Goal: Find specific page/section: Find specific page/section

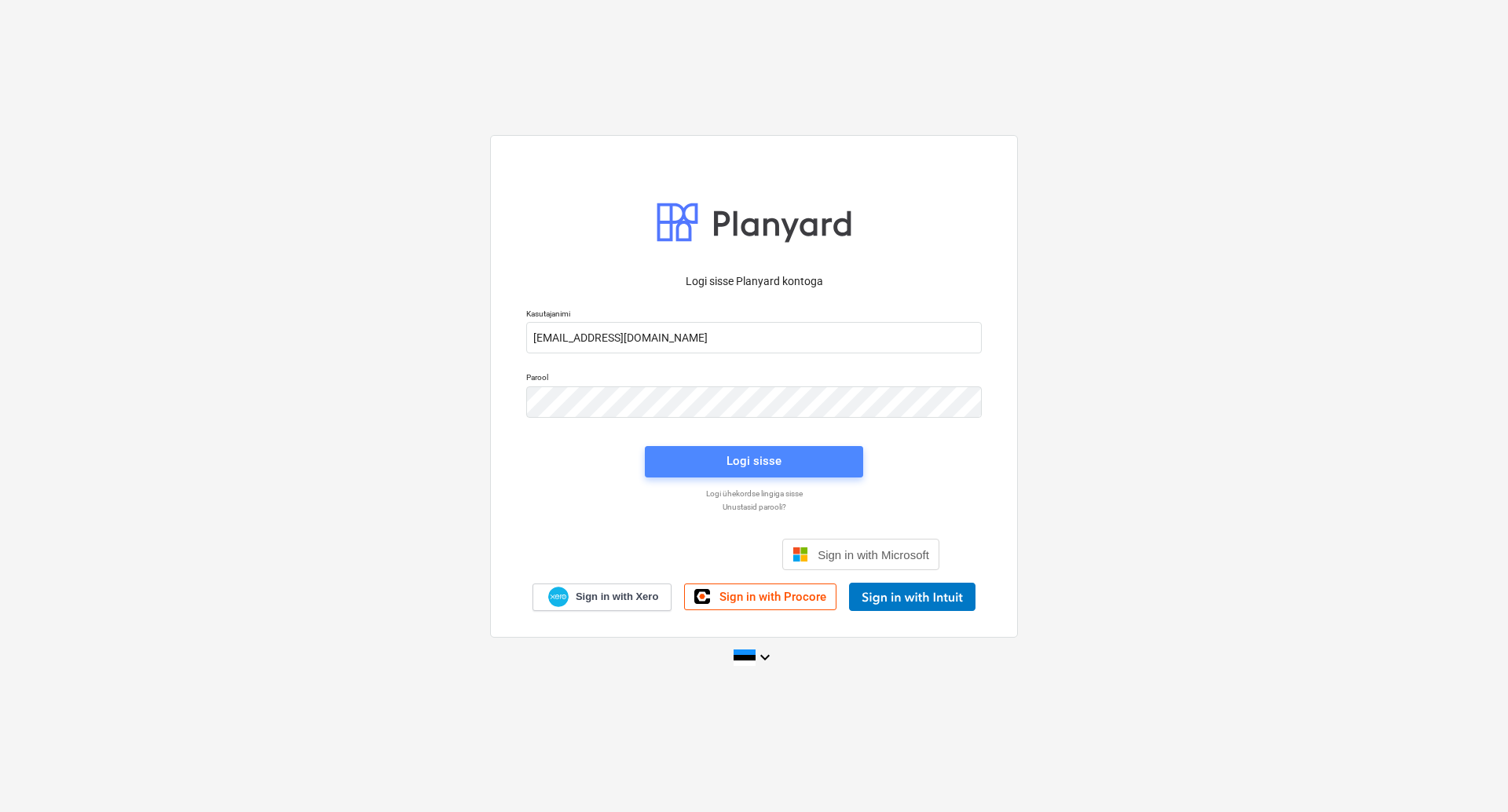
click at [765, 460] on div "Logi sisse" at bounding box center [753, 460] width 55 height 20
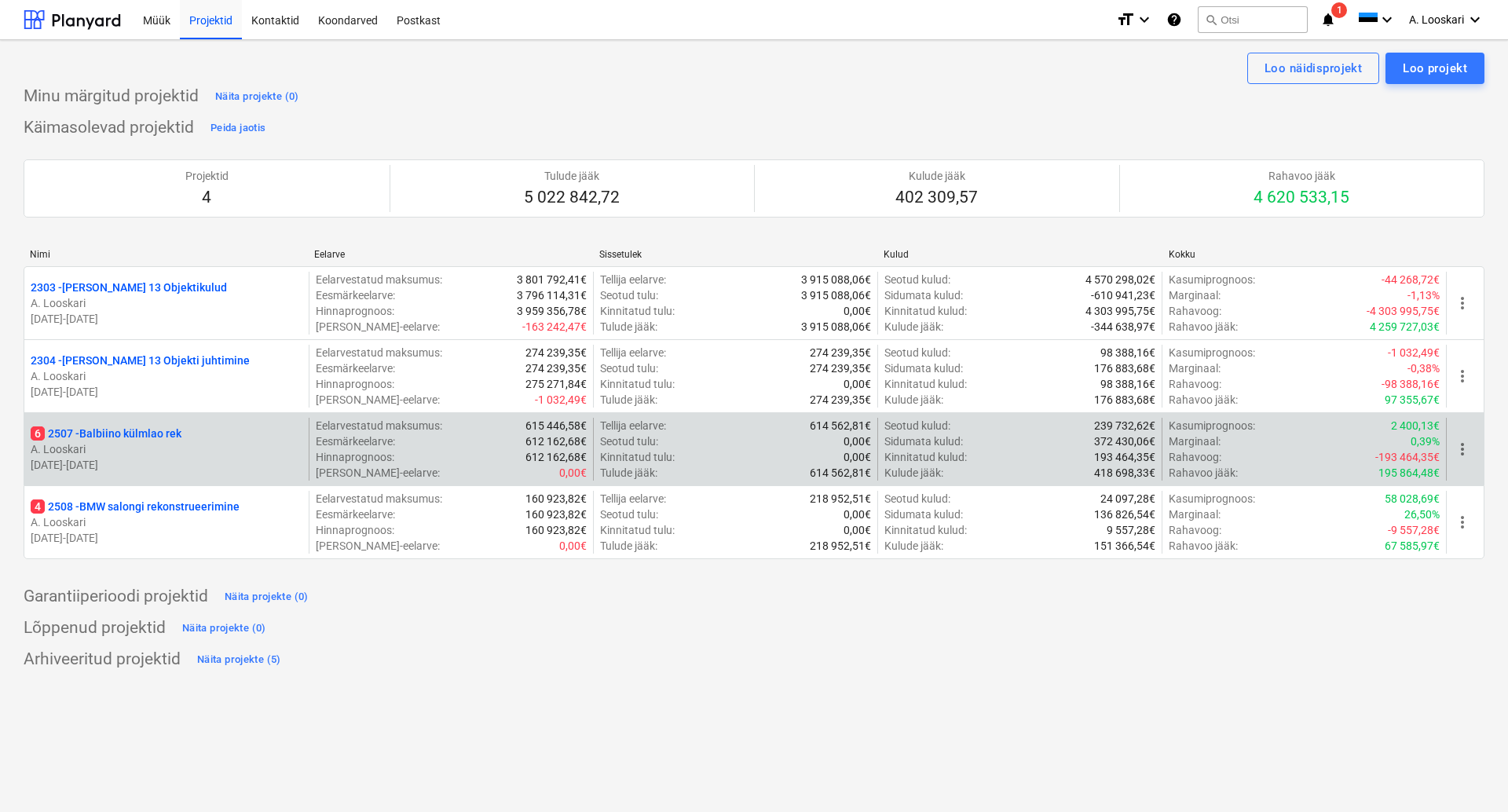
click at [140, 435] on p "6 2507 - Balbiino külmlao rek" at bounding box center [106, 432] width 150 height 16
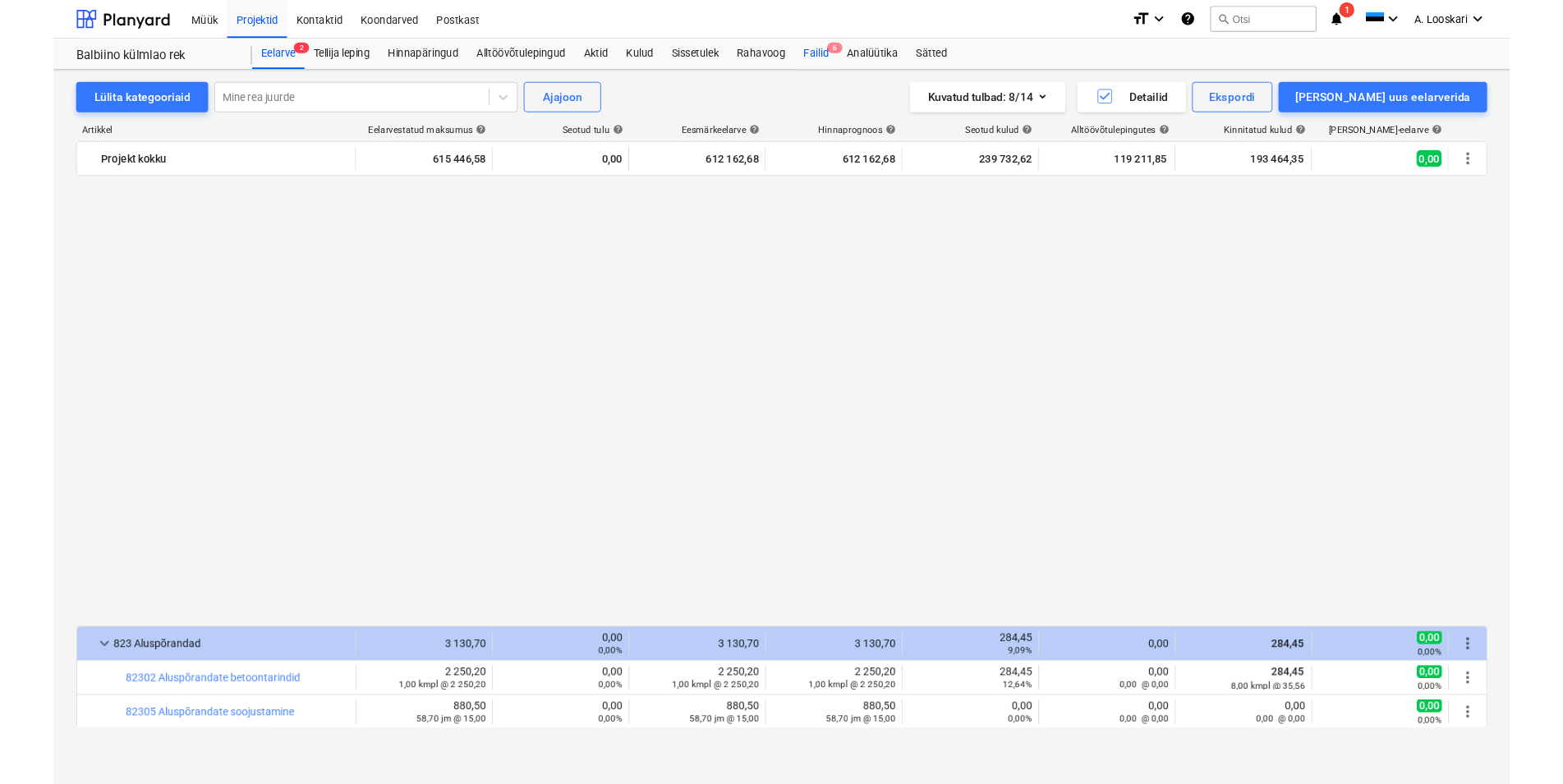
scroll to position [1230, 0]
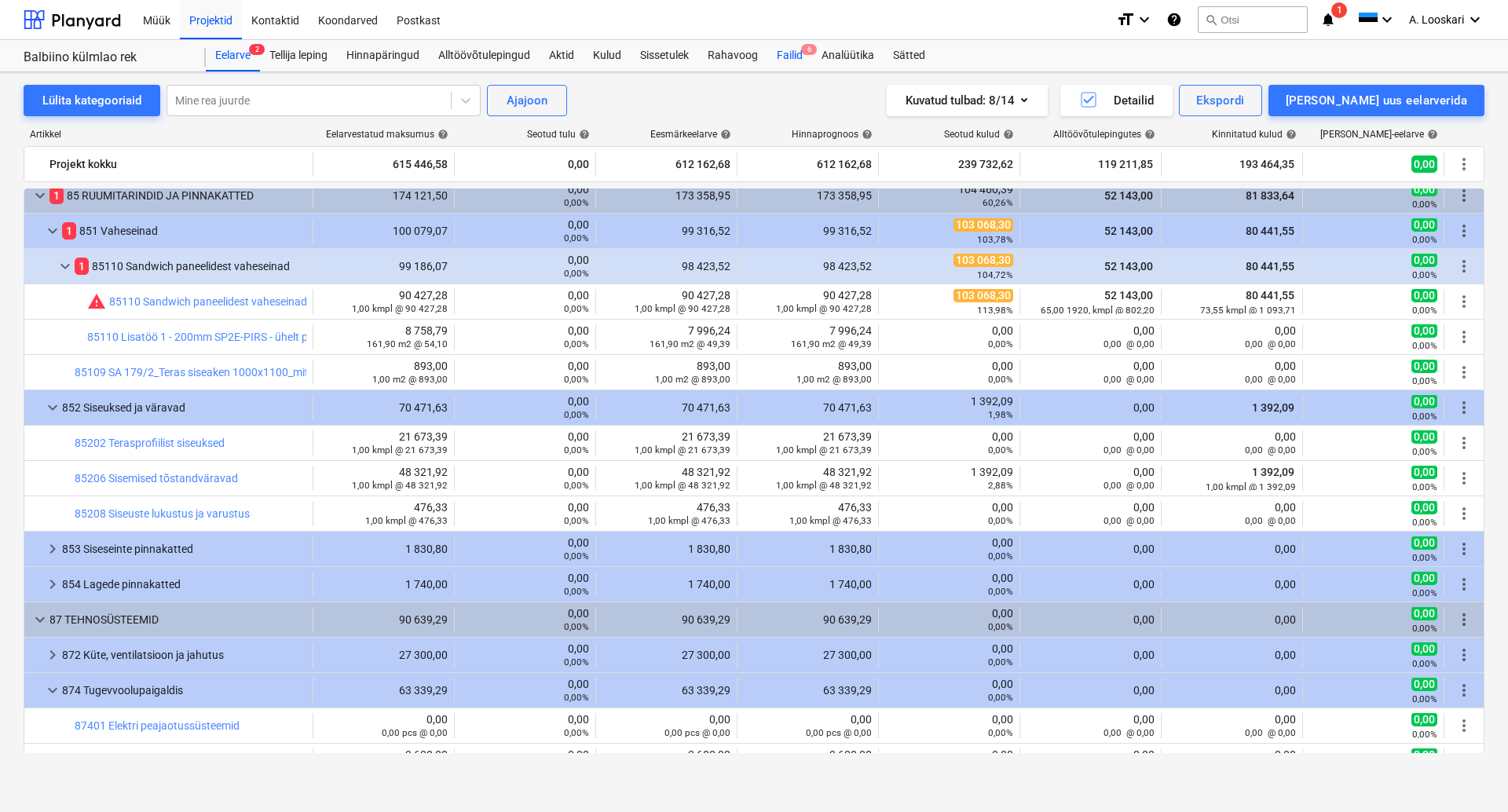
click at [792, 55] on div "Failid 6" at bounding box center [789, 56] width 45 height 32
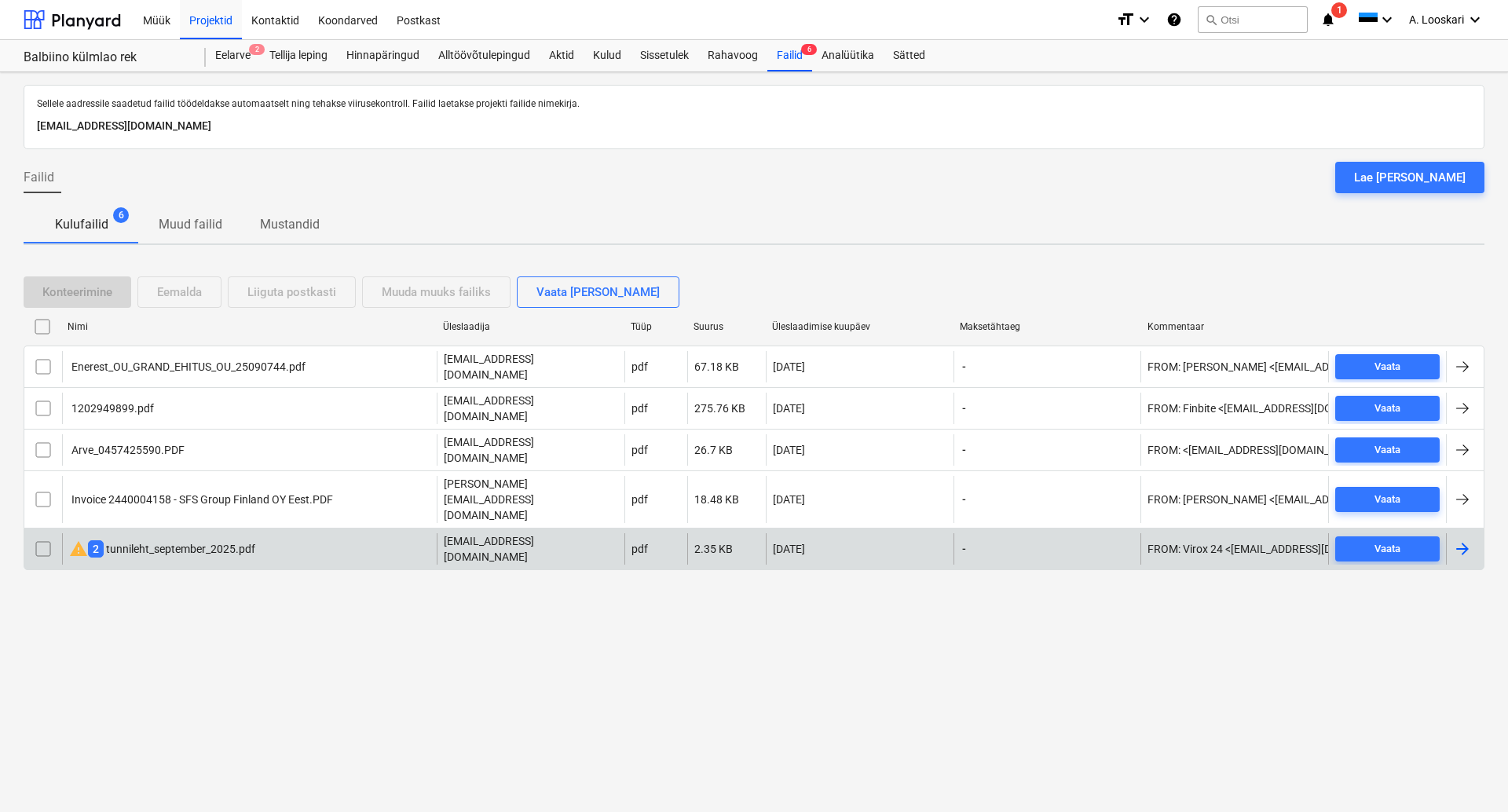
click at [159, 539] on div "warning 2 tunnileht_september_2025.pdf" at bounding box center [162, 548] width 186 height 19
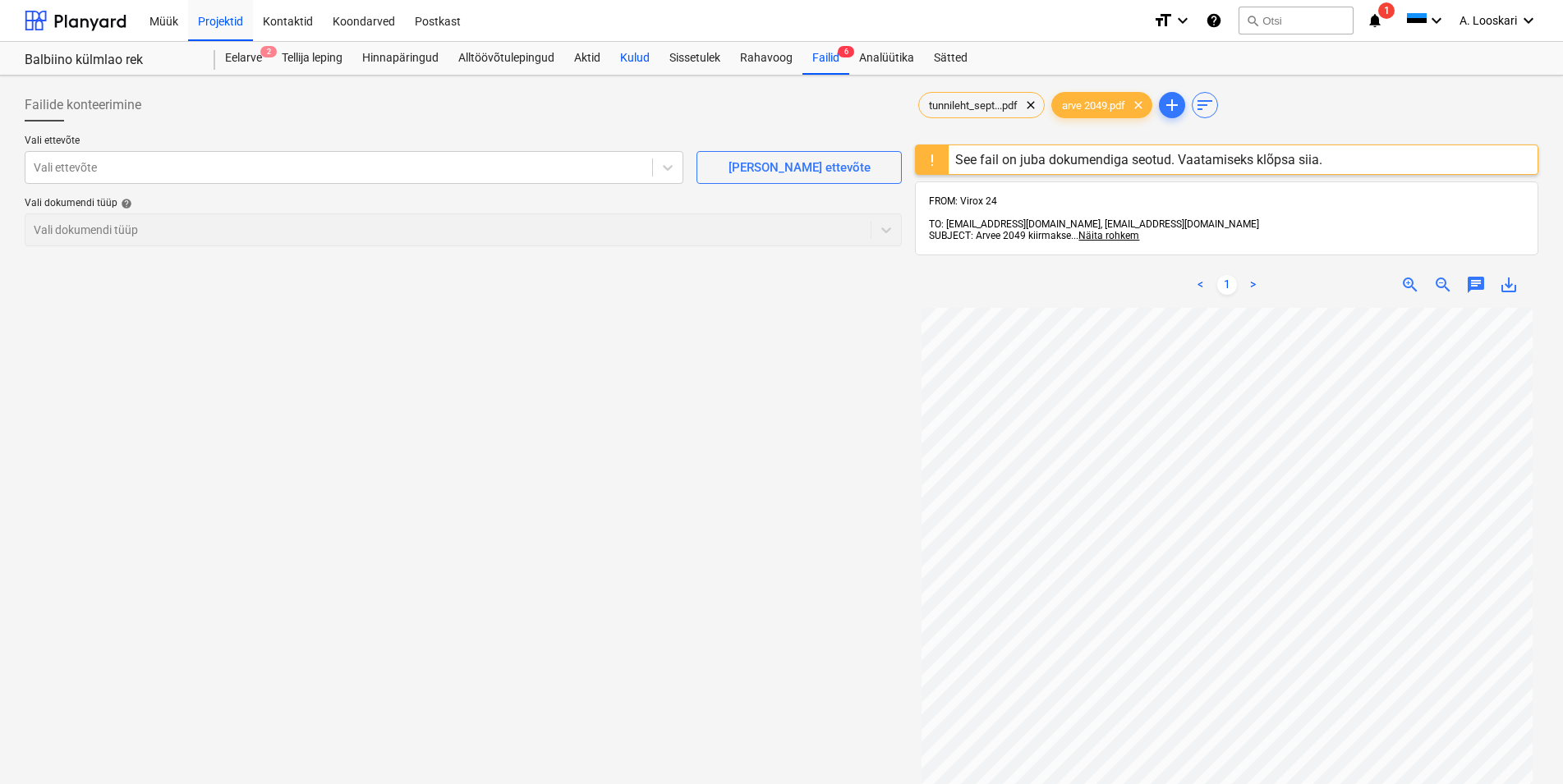
click at [641, 59] on div "Kulud" at bounding box center [634, 58] width 50 height 33
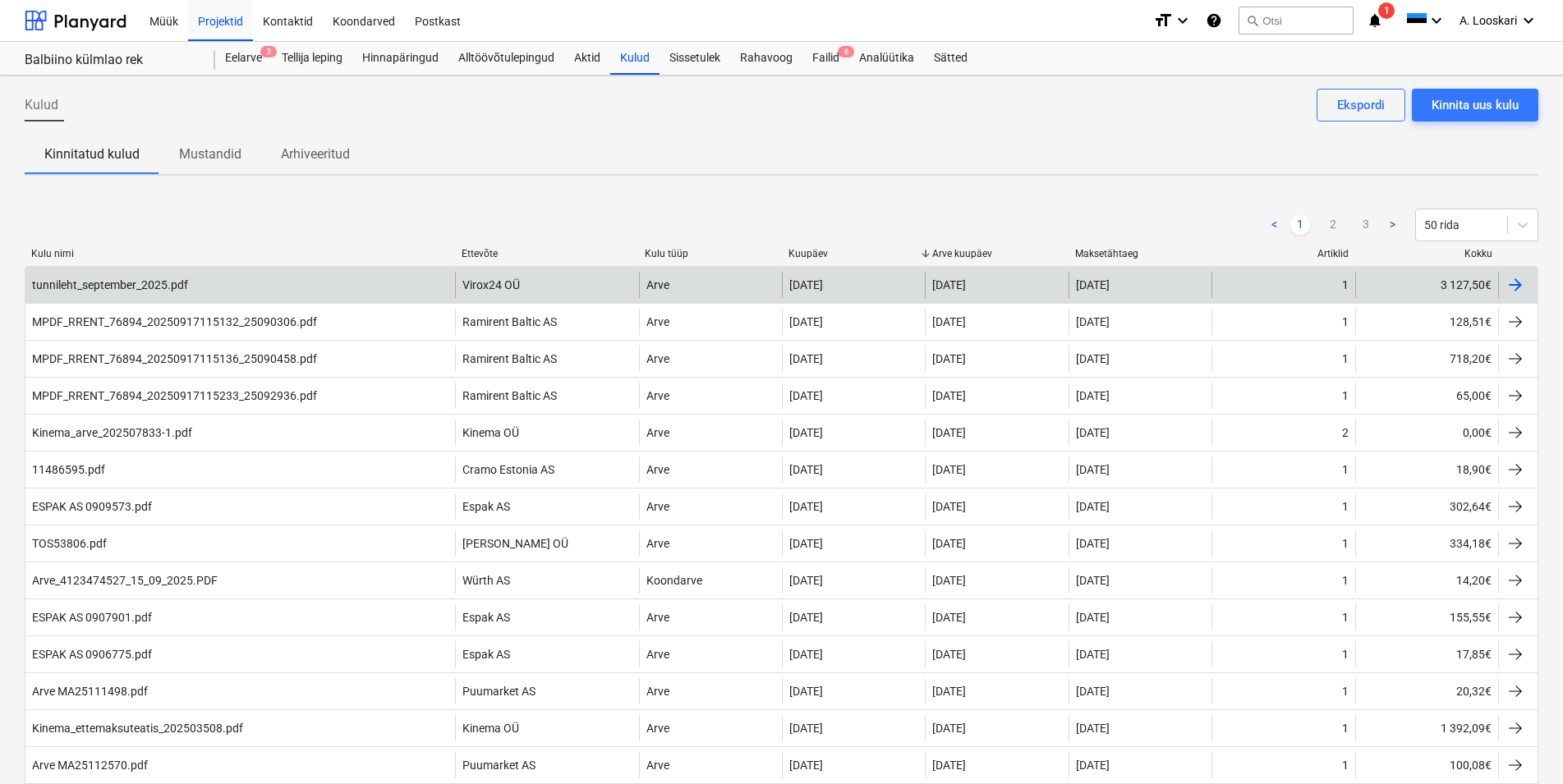
click at [134, 280] on div "tunnileht_september_2025.pdf" at bounding box center [110, 285] width 156 height 14
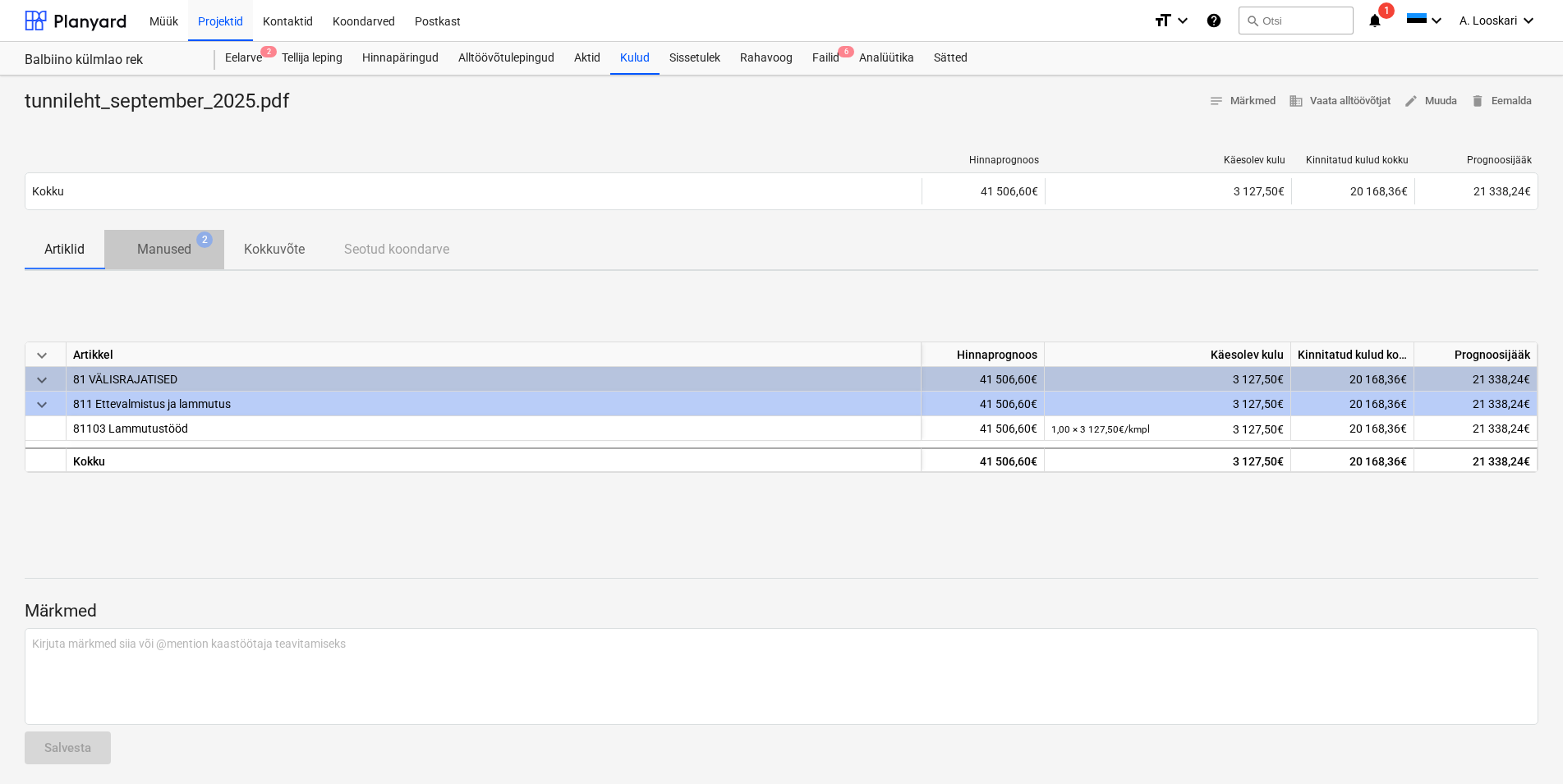
click at [167, 247] on p "Manused" at bounding box center [164, 249] width 54 height 19
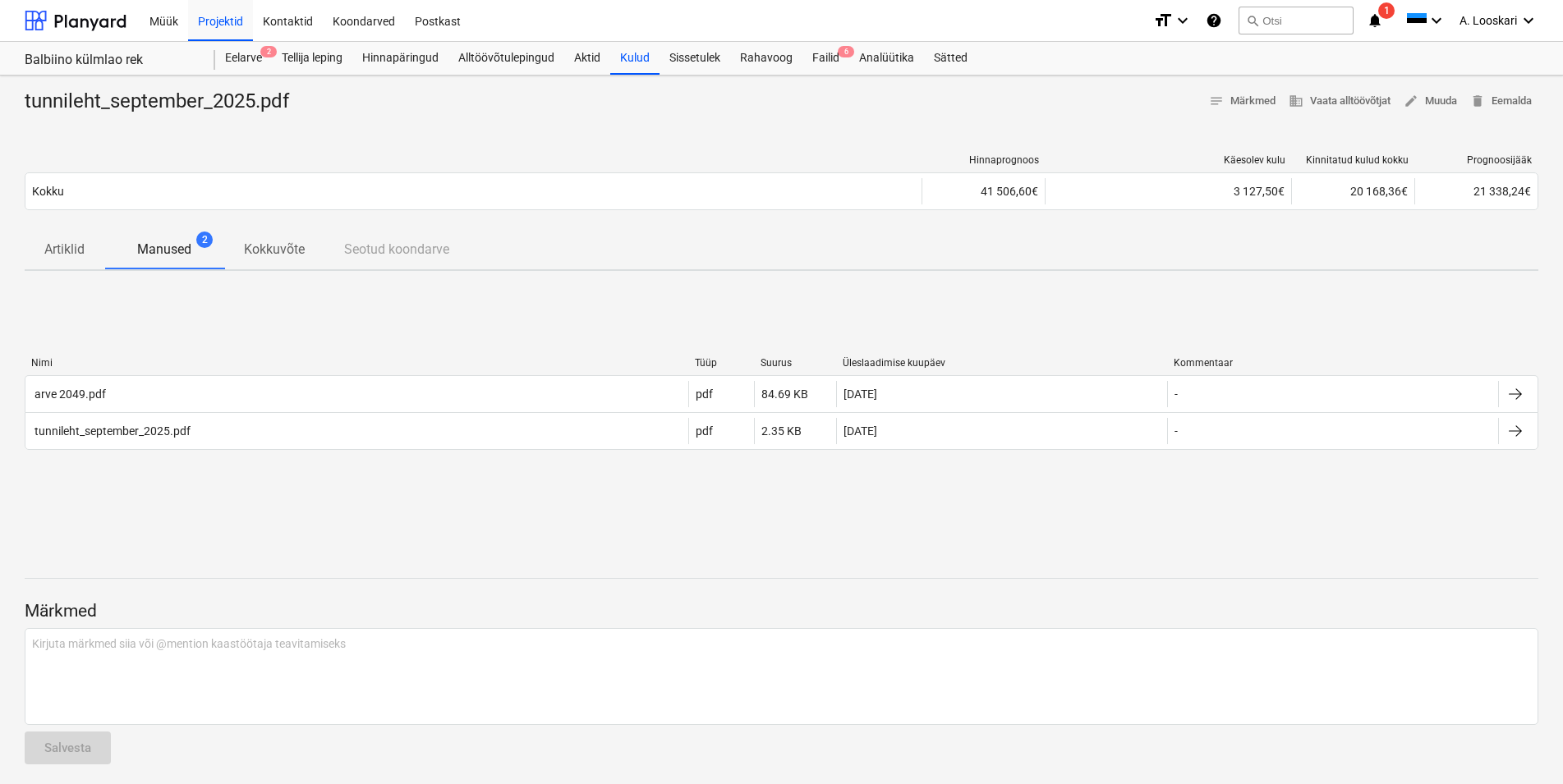
click at [67, 247] on p "Artiklid" at bounding box center [64, 249] width 40 height 19
